Goal: Transaction & Acquisition: Purchase product/service

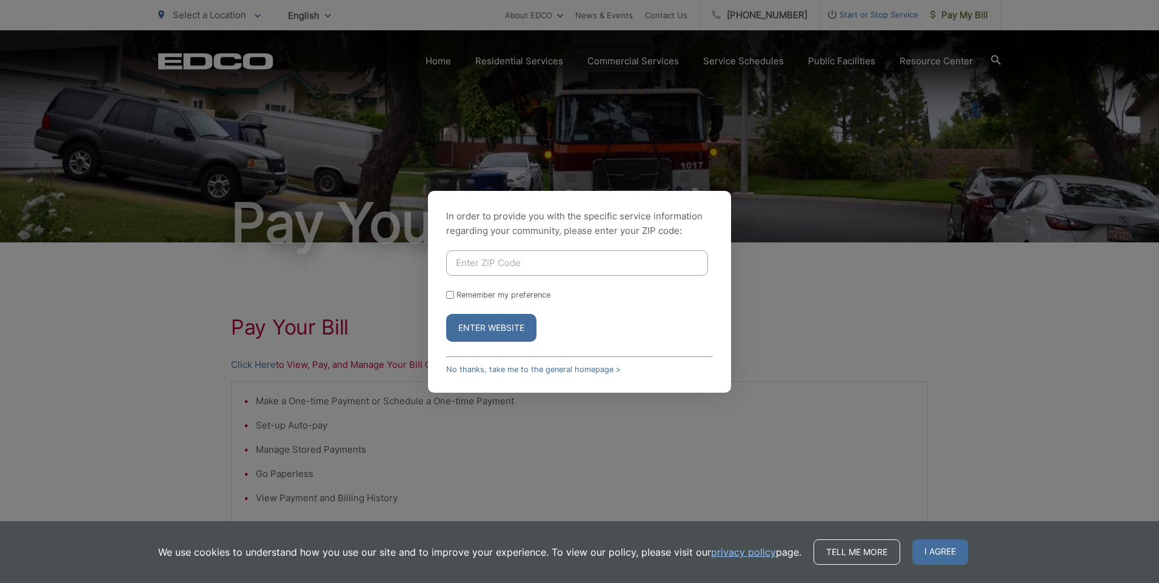
click at [511, 262] on input "Enter ZIP Code" at bounding box center [577, 262] width 262 height 25
type input "92078"
click at [500, 324] on button "Enter Website" at bounding box center [491, 328] width 90 height 28
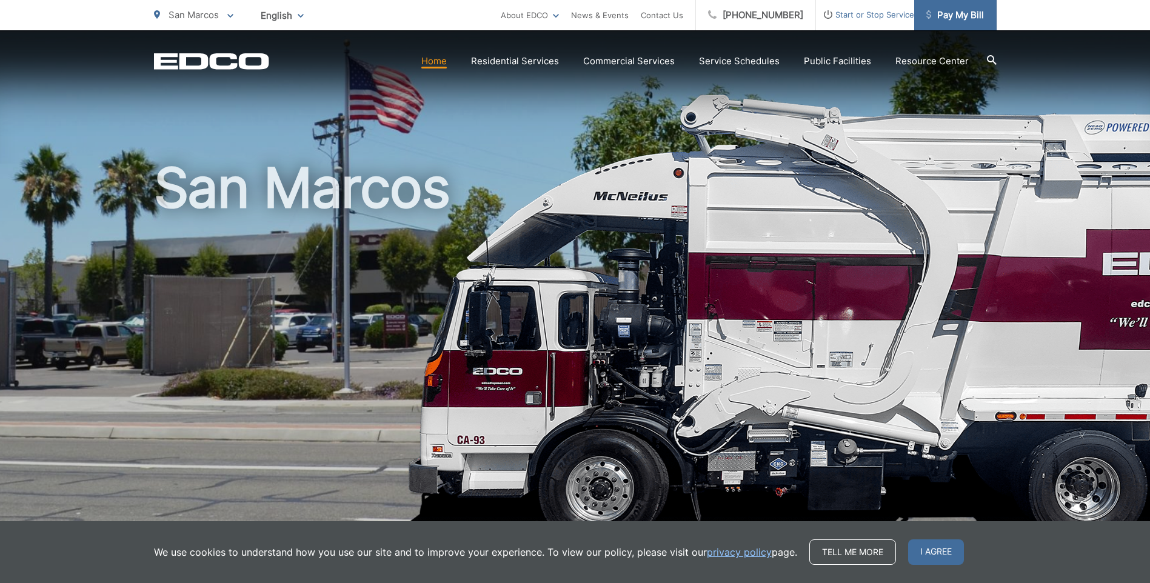
click at [948, 18] on span "Pay My Bill" at bounding box center [955, 15] width 58 height 15
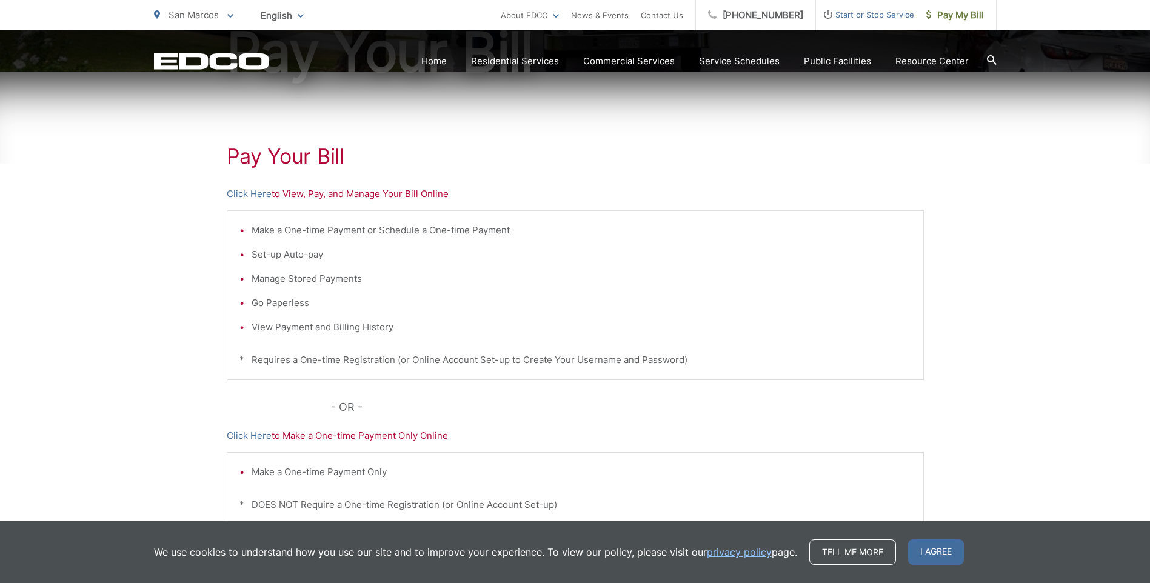
scroll to position [182, 0]
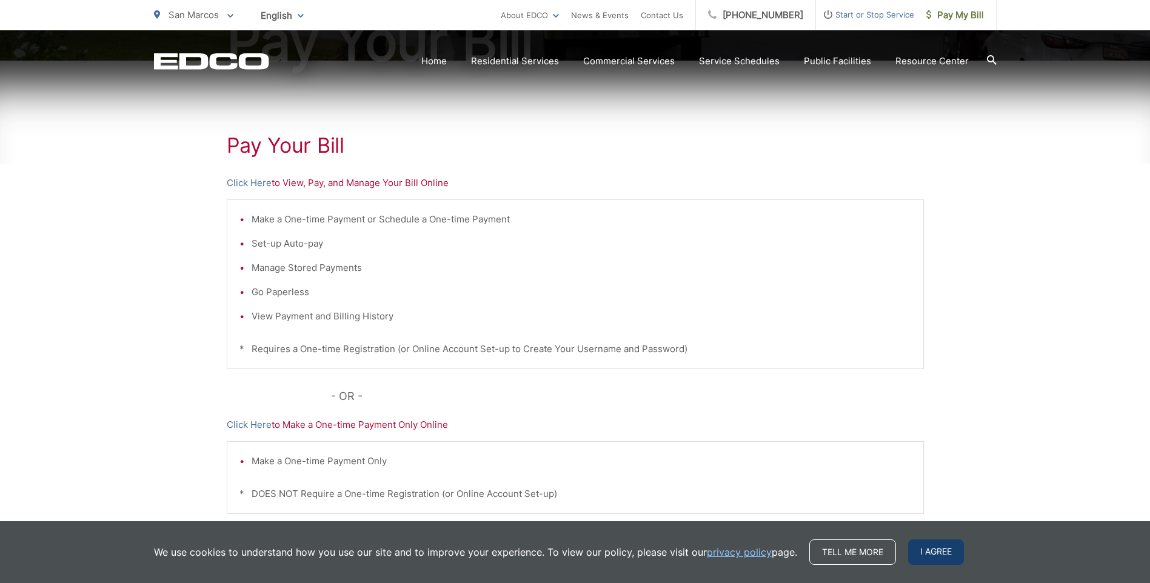
click at [945, 549] on span "I agree" at bounding box center [936, 551] width 56 height 25
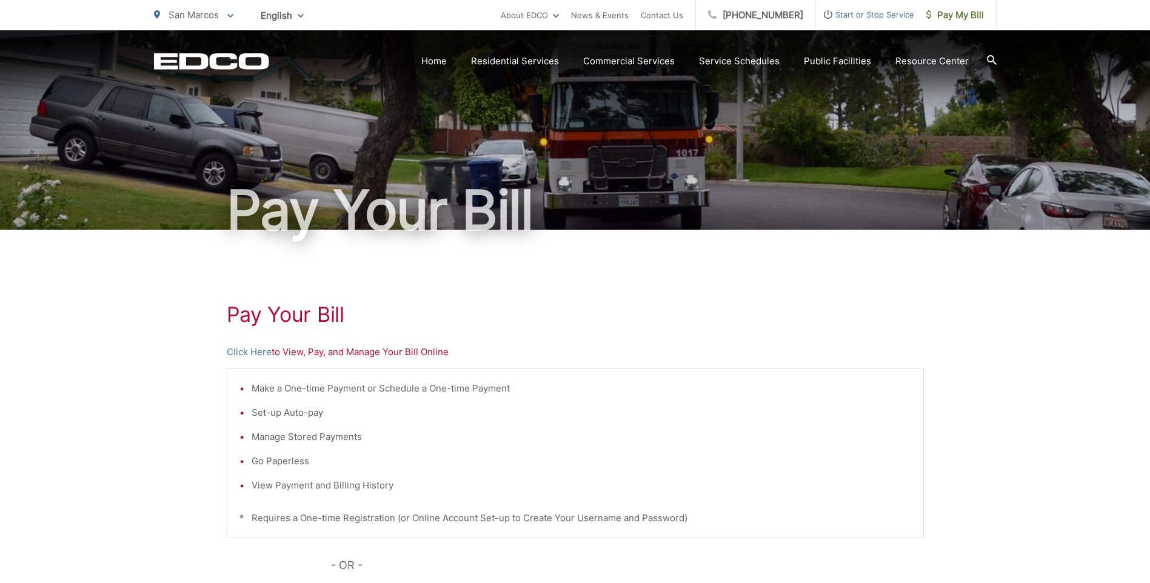
scroll to position [0, 0]
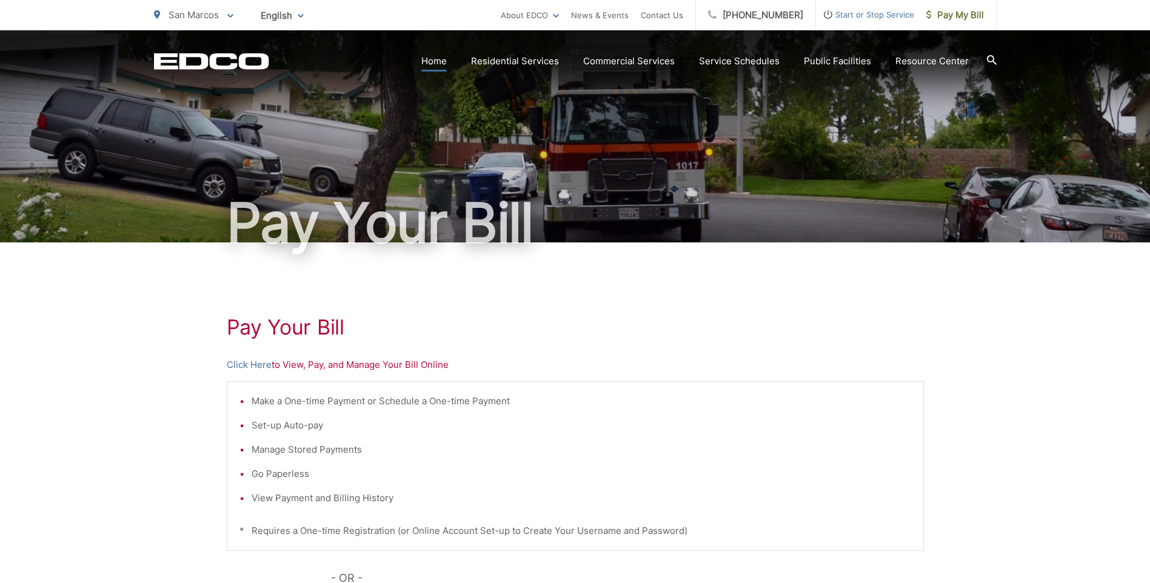
click at [445, 59] on link "Home" at bounding box center [433, 61] width 25 height 15
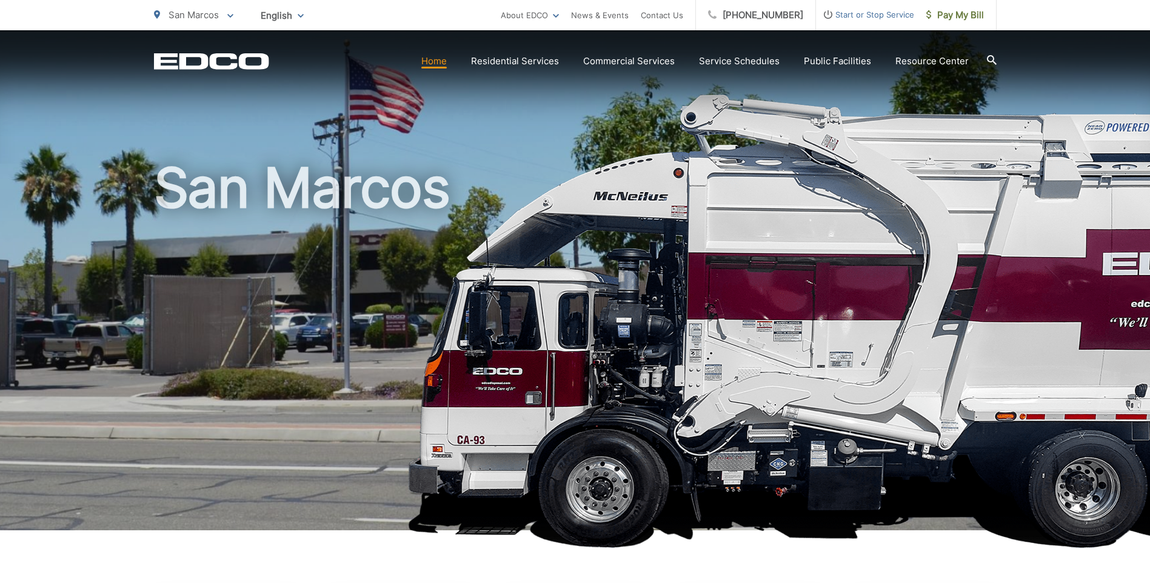
click at [322, 302] on h1 "San Marcos" at bounding box center [575, 350] width 842 height 384
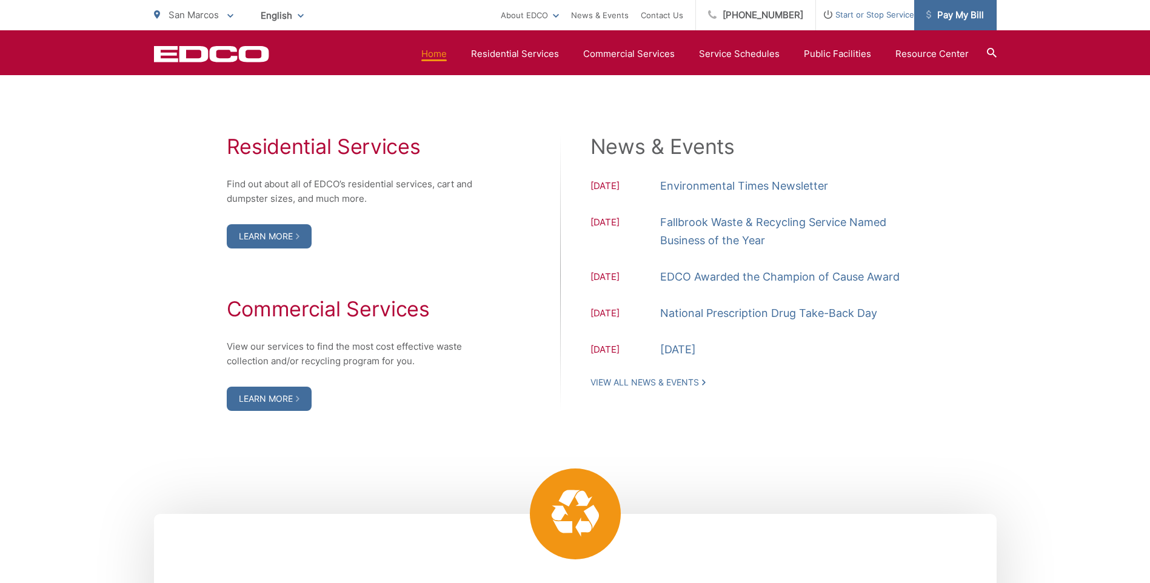
scroll to position [984, 0]
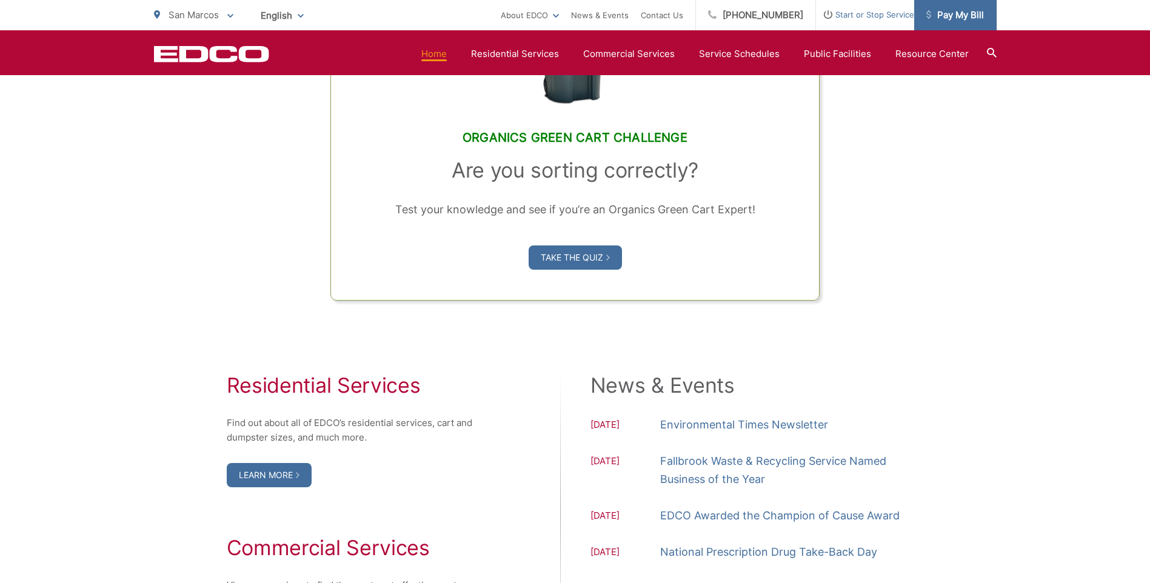
click at [955, 17] on span "Pay My Bill" at bounding box center [955, 15] width 58 height 15
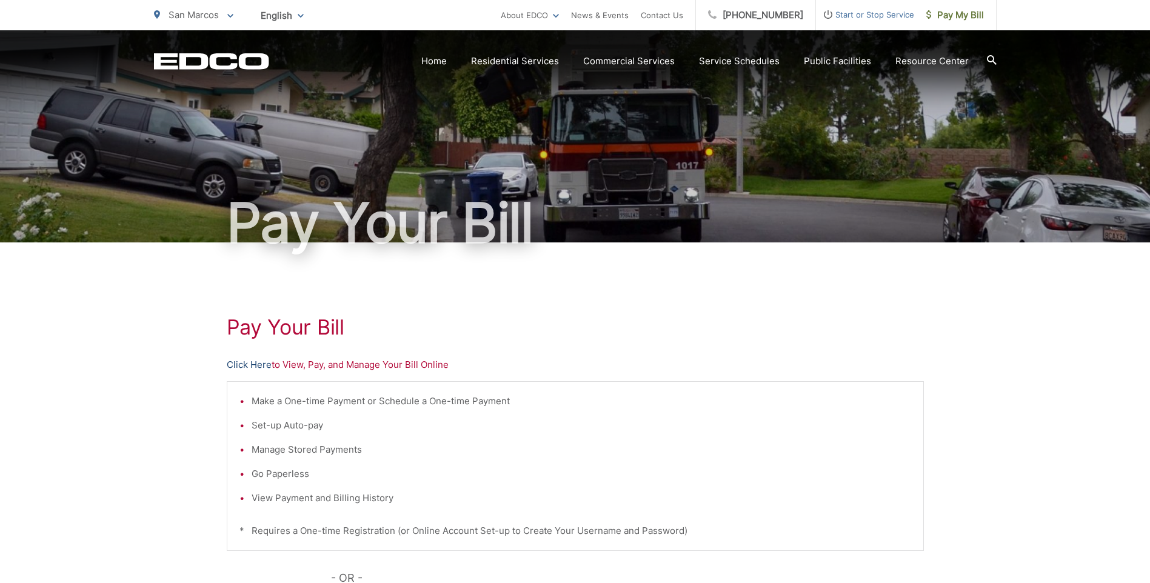
click at [247, 367] on link "Click Here" at bounding box center [249, 365] width 45 height 15
